Goal: Information Seeking & Learning: Learn about a topic

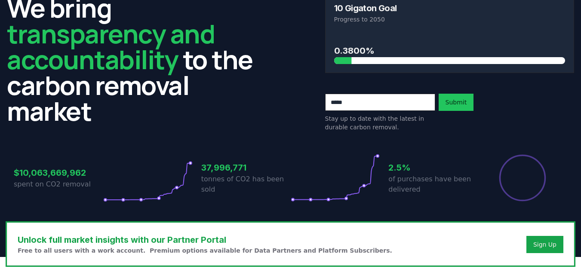
scroll to position [258, 0]
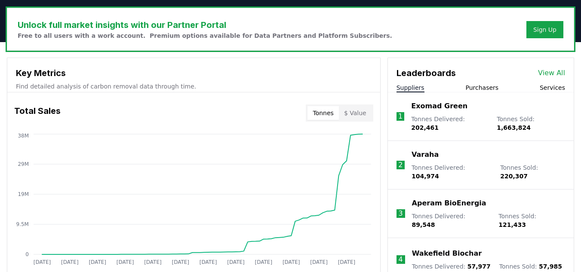
click at [548, 74] on link "View All" at bounding box center [551, 73] width 27 height 10
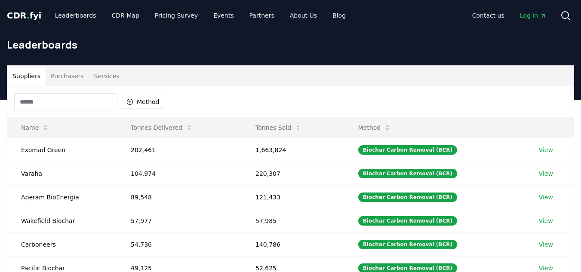
click at [39, 96] on input at bounding box center [65, 101] width 103 height 17
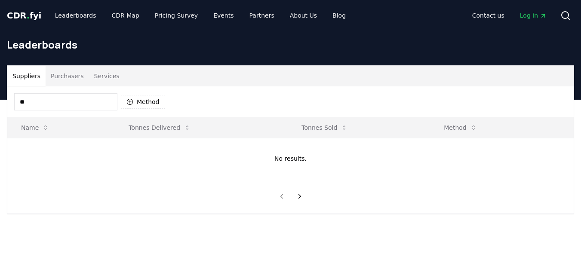
type input "*"
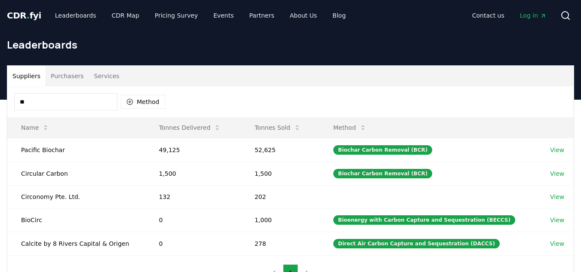
type input "*"
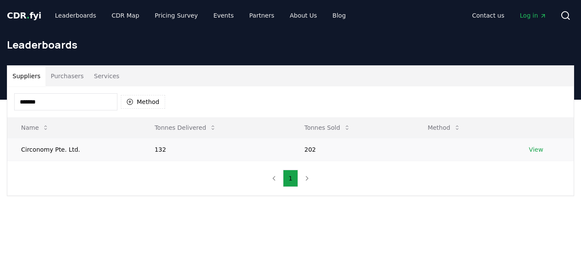
type input "*******"
click at [535, 149] on link "View" at bounding box center [536, 149] width 14 height 9
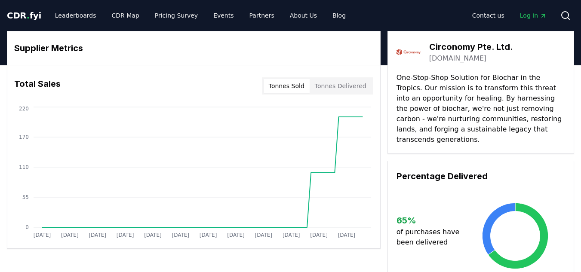
click at [527, 15] on span "Log in" at bounding box center [533, 15] width 27 height 9
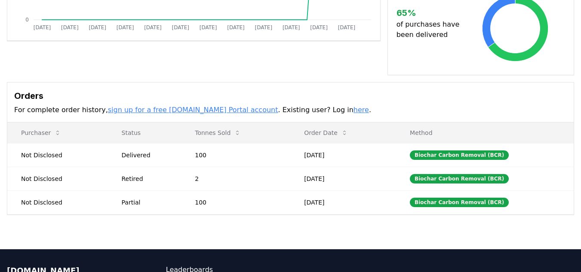
scroll to position [129, 0]
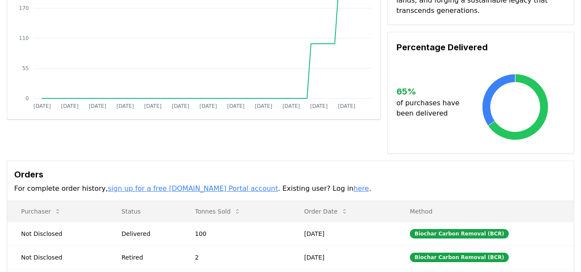
click at [157, 185] on link "sign up for a free [DOMAIN_NAME] Portal account" at bounding box center [193, 189] width 170 height 8
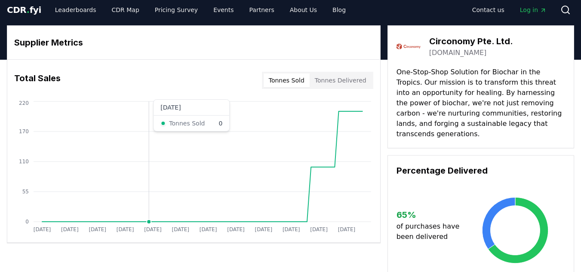
scroll to position [0, 0]
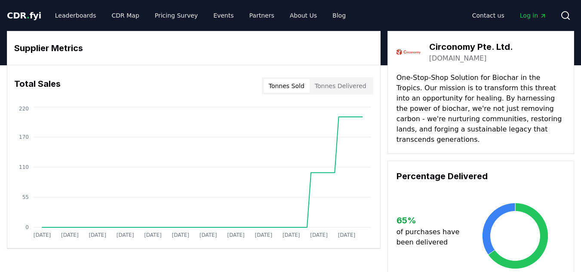
click at [17, 14] on span "CDR . fyi" at bounding box center [24, 15] width 34 height 10
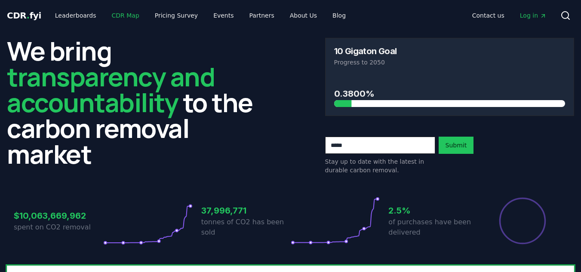
click at [109, 18] on link "CDR Map" at bounding box center [125, 15] width 41 height 15
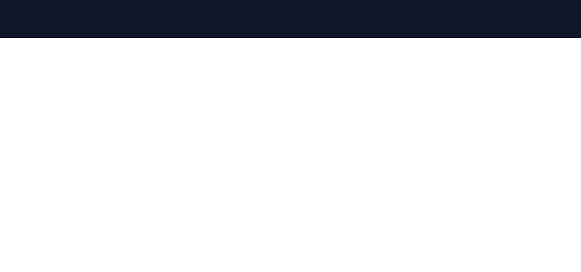
scroll to position [88, 0]
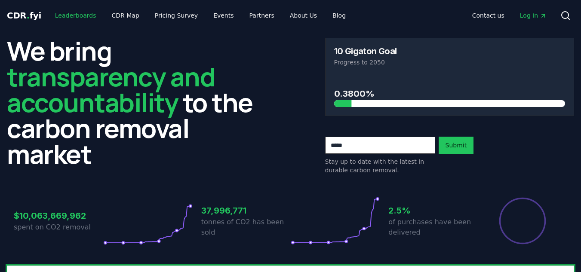
click at [65, 16] on link "Leaderboards" at bounding box center [75, 15] width 55 height 15
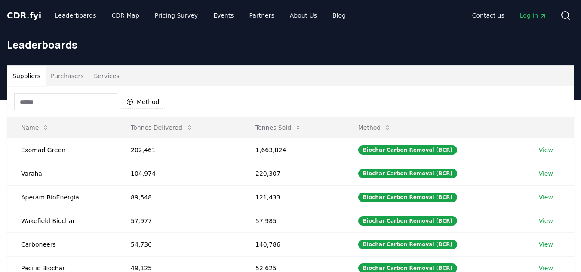
click at [38, 100] on input at bounding box center [65, 101] width 103 height 17
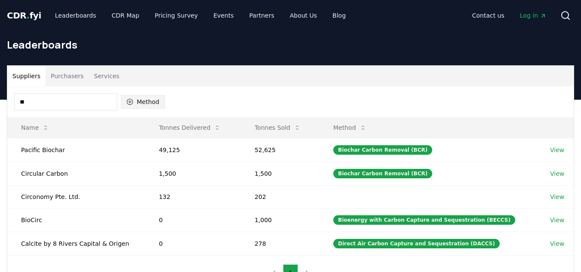
type input "*"
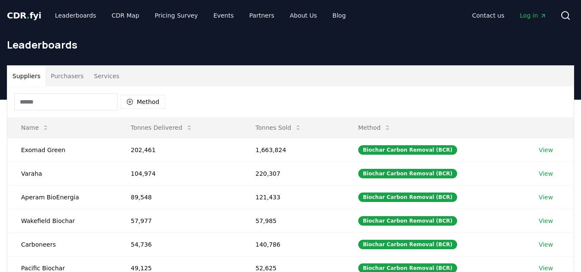
click at [270, 95] on div "Method" at bounding box center [290, 102] width 567 height 31
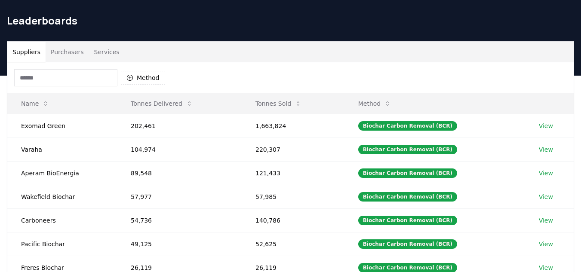
scroll to position [43, 0]
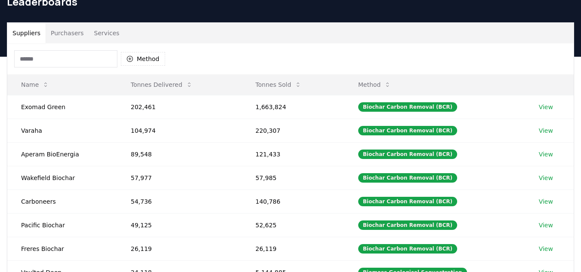
click at [35, 61] on input at bounding box center [65, 58] width 103 height 17
click at [59, 31] on button "Purchasers" at bounding box center [67, 33] width 43 height 21
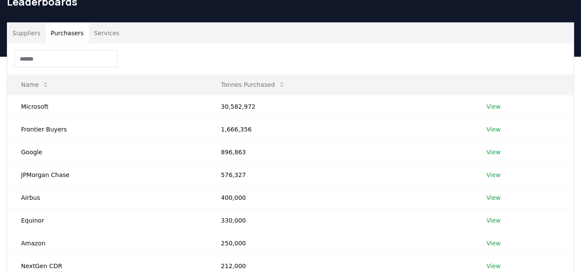
click at [105, 35] on button "Services" at bounding box center [107, 33] width 36 height 21
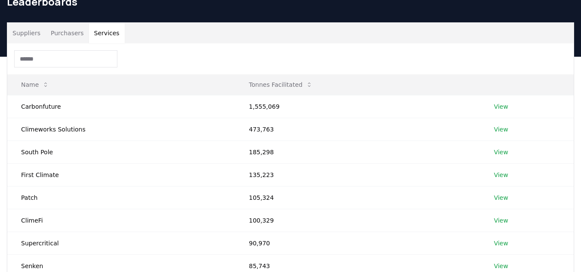
click at [68, 34] on button "Purchasers" at bounding box center [67, 33] width 43 height 21
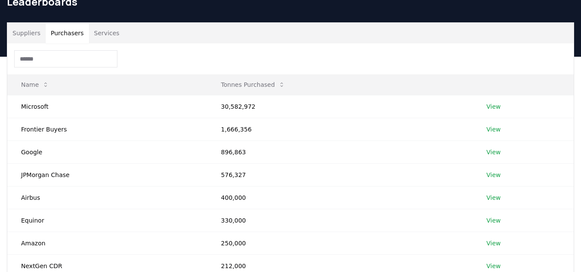
click at [99, 37] on button "Services" at bounding box center [107, 33] width 36 height 21
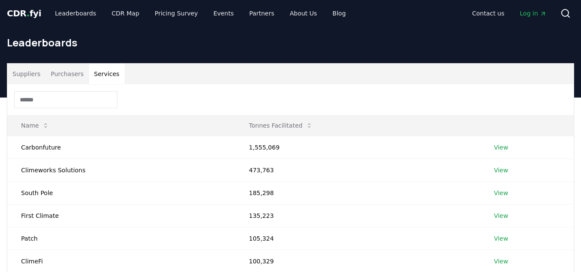
scroll to position [0, 0]
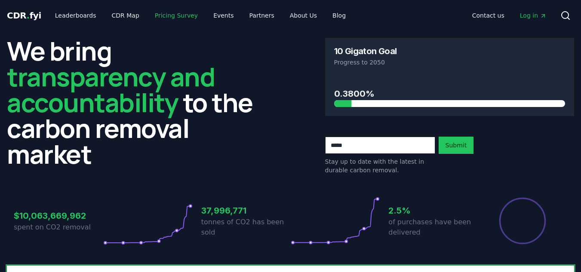
click at [173, 18] on link "Pricing Survey" at bounding box center [176, 15] width 57 height 15
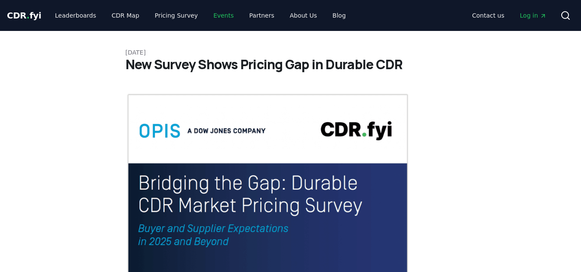
click at [224, 19] on link "Events" at bounding box center [224, 15] width 34 height 15
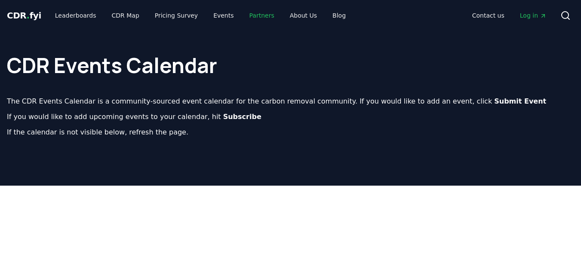
click at [244, 19] on link "Partners" at bounding box center [262, 15] width 39 height 15
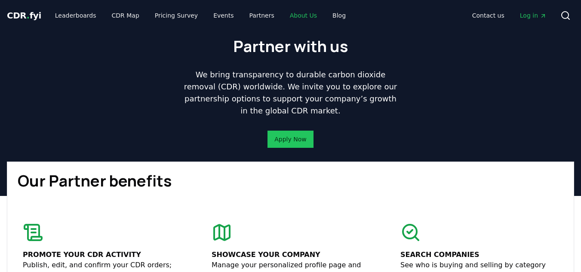
click at [284, 17] on link "About Us" at bounding box center [303, 15] width 41 height 15
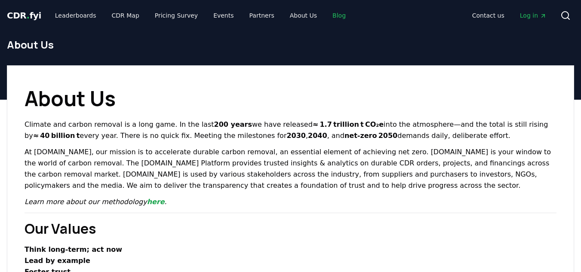
click at [326, 19] on link "Blog" at bounding box center [339, 15] width 27 height 15
click at [326, 15] on link "Blog" at bounding box center [339, 15] width 27 height 15
click at [284, 16] on link "About Us" at bounding box center [303, 15] width 41 height 15
click at [250, 14] on link "Partners" at bounding box center [262, 15] width 39 height 15
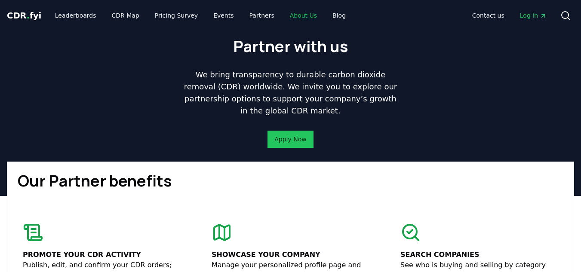
click at [296, 14] on link "About Us" at bounding box center [303, 15] width 41 height 15
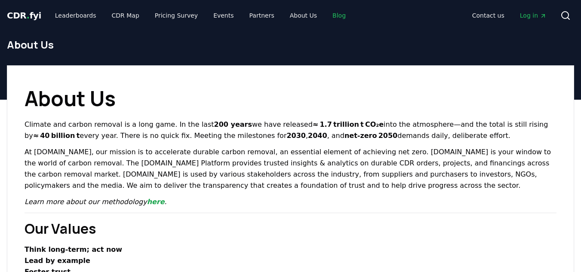
click at [326, 14] on link "Blog" at bounding box center [339, 15] width 27 height 15
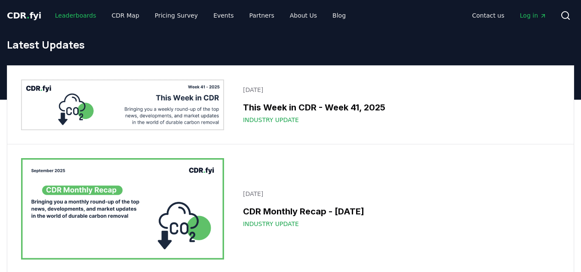
click at [70, 15] on link "Leaderboards" at bounding box center [75, 15] width 55 height 15
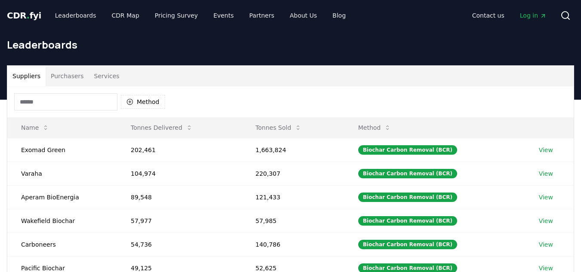
click at [63, 106] on input at bounding box center [65, 101] width 103 height 17
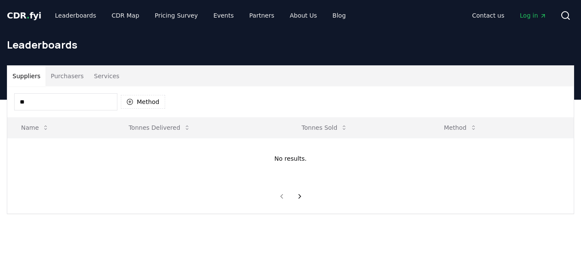
type input "*"
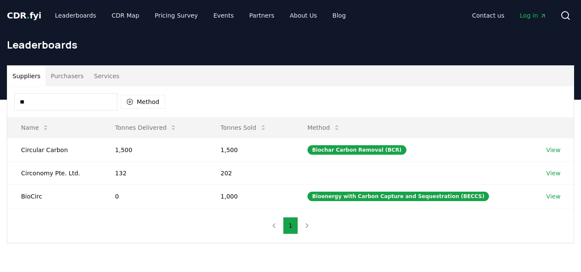
type input "*"
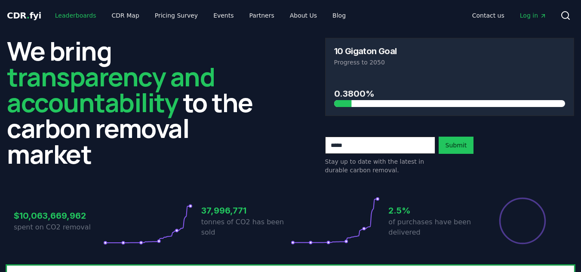
click at [61, 15] on link "Leaderboards" at bounding box center [75, 15] width 55 height 15
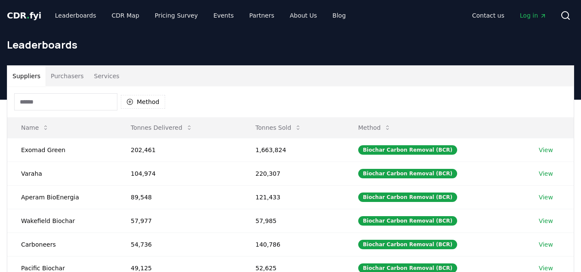
click at [78, 103] on input at bounding box center [65, 101] width 103 height 17
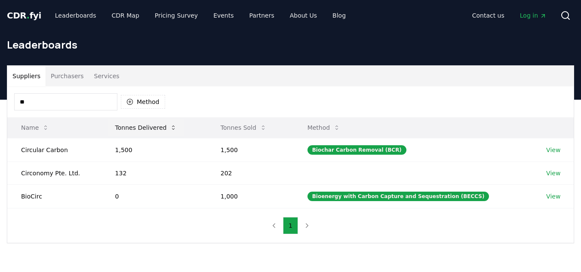
type input "*"
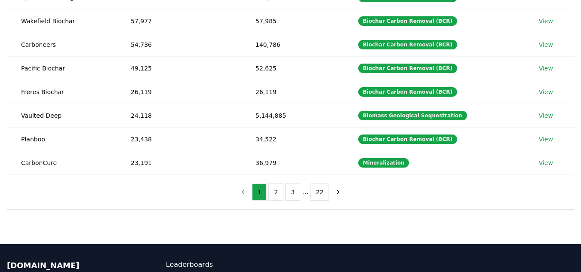
scroll to position [215, 0]
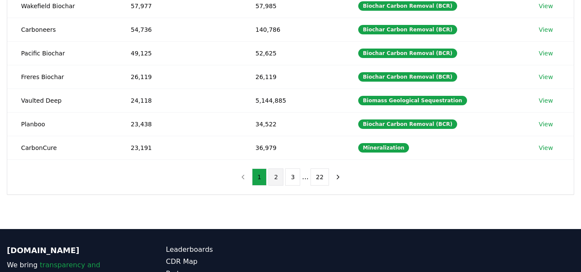
click at [279, 179] on button "2" at bounding box center [276, 177] width 15 height 17
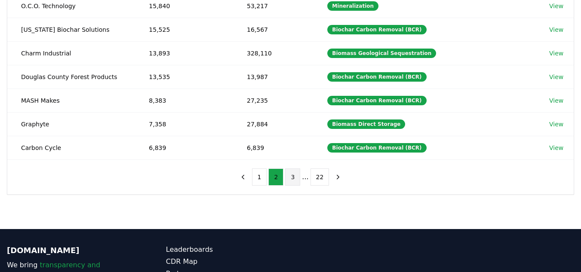
click at [289, 179] on button "3" at bounding box center [292, 177] width 15 height 17
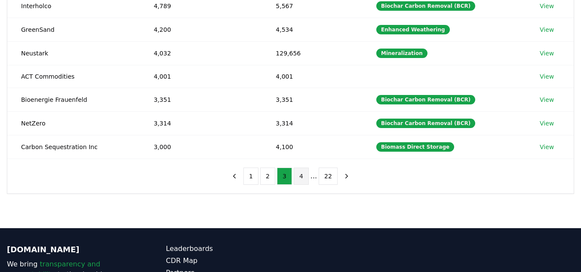
click at [303, 179] on button "4" at bounding box center [301, 176] width 15 height 17
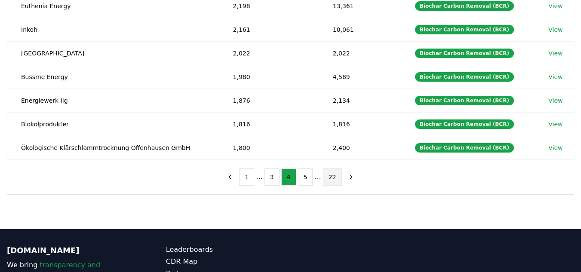
click at [326, 179] on button "22" at bounding box center [332, 177] width 19 height 17
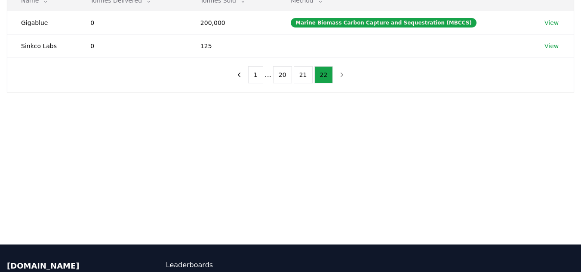
scroll to position [0, 0]
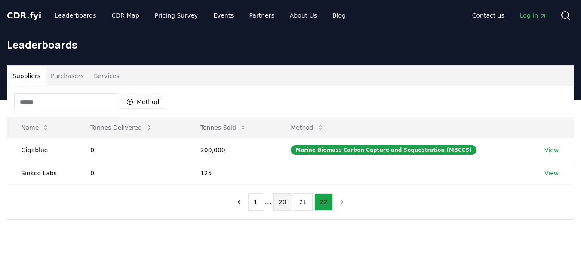
click at [278, 203] on button "20" at bounding box center [282, 202] width 19 height 17
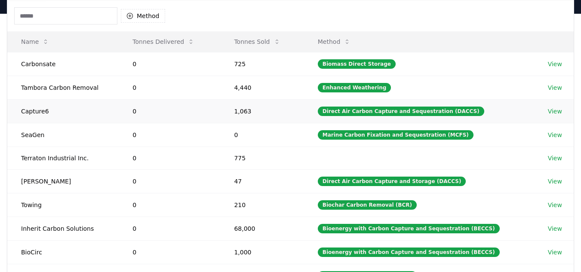
scroll to position [215, 0]
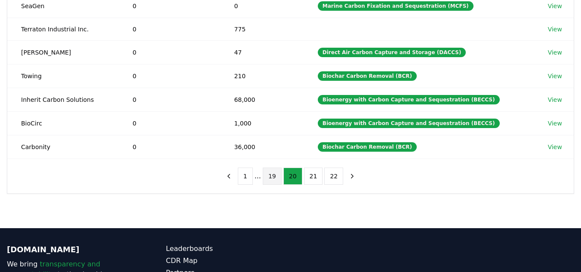
click at [272, 178] on button "19" at bounding box center [272, 176] width 19 height 17
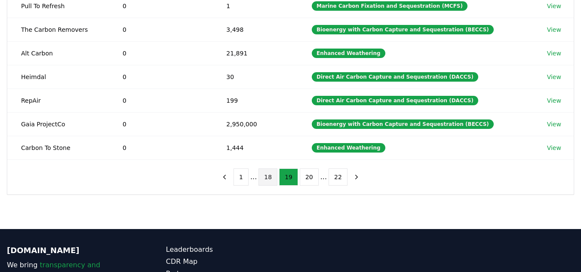
click at [268, 179] on button "18" at bounding box center [268, 177] width 19 height 17
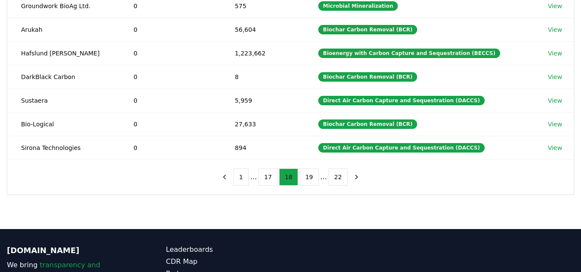
click at [268, 179] on button "17" at bounding box center [268, 177] width 19 height 17
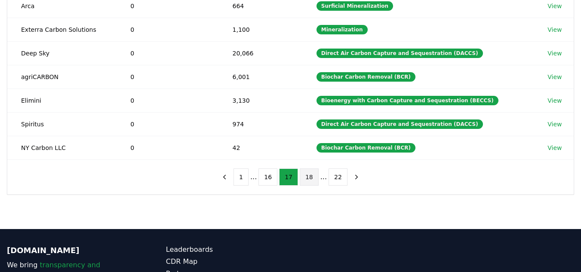
click at [268, 179] on button "16" at bounding box center [268, 177] width 19 height 17
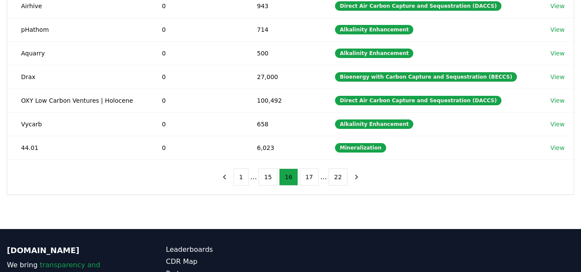
click at [268, 179] on button "15" at bounding box center [268, 177] width 19 height 17
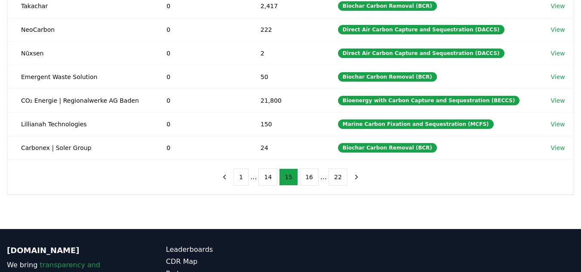
click at [268, 179] on button "14" at bounding box center [268, 177] width 19 height 17
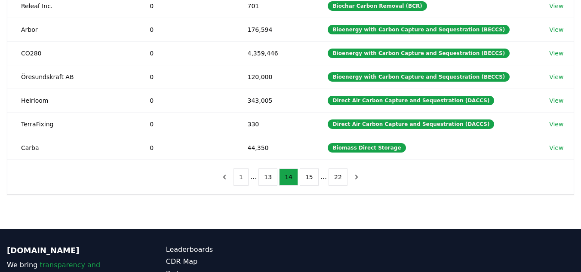
click at [268, 179] on button "13" at bounding box center [268, 177] width 19 height 17
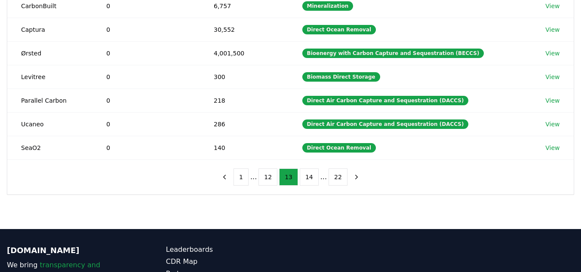
click at [268, 179] on button "12" at bounding box center [268, 177] width 19 height 17
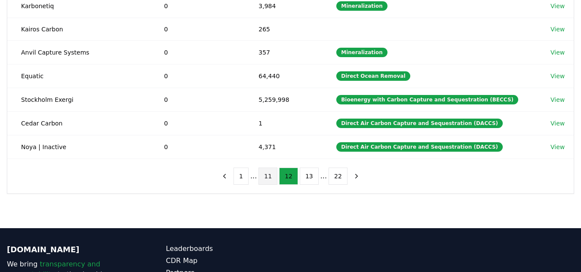
click at [269, 181] on button "11" at bounding box center [268, 176] width 19 height 17
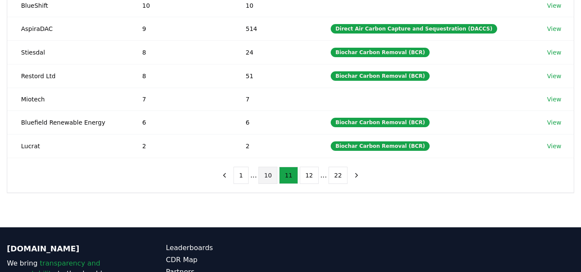
click at [272, 178] on button "10" at bounding box center [268, 175] width 19 height 17
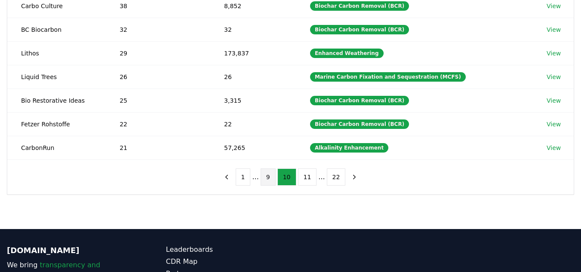
click at [266, 179] on button "9" at bounding box center [268, 177] width 15 height 17
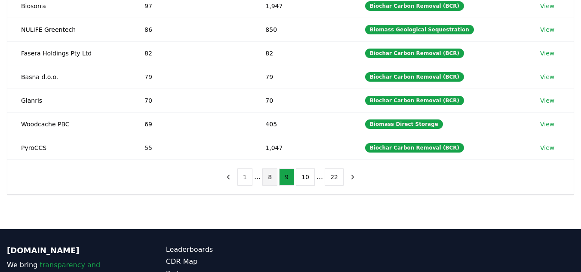
click at [268, 179] on button "8" at bounding box center [270, 177] width 15 height 17
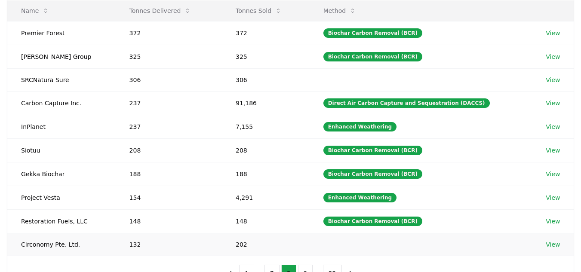
scroll to position [160, 0]
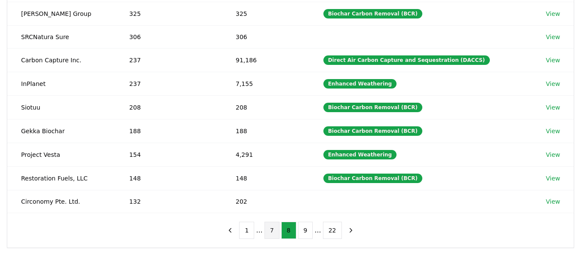
click at [272, 232] on button "7" at bounding box center [272, 230] width 15 height 17
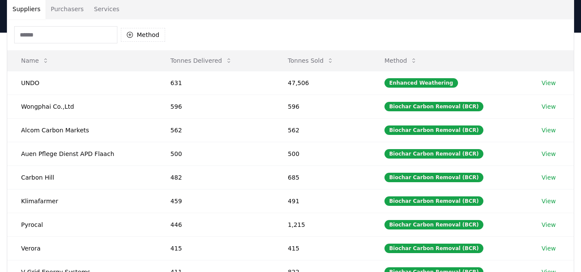
scroll to position [215, 0]
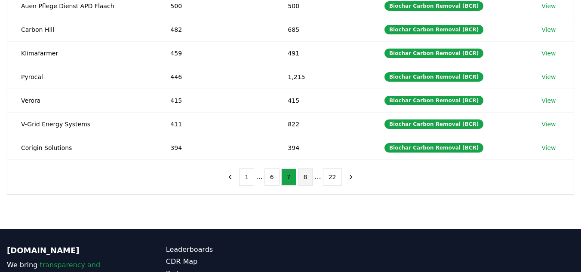
click at [305, 176] on button "8" at bounding box center [305, 177] width 15 height 17
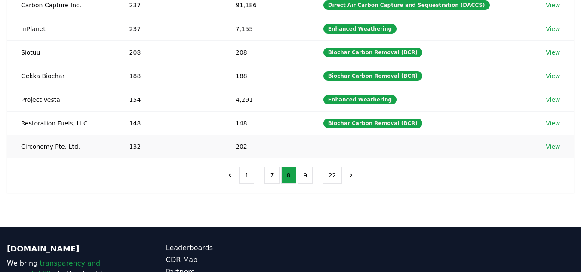
click at [550, 148] on link "View" at bounding box center [553, 146] width 14 height 9
